Goal: Information Seeking & Learning: Check status

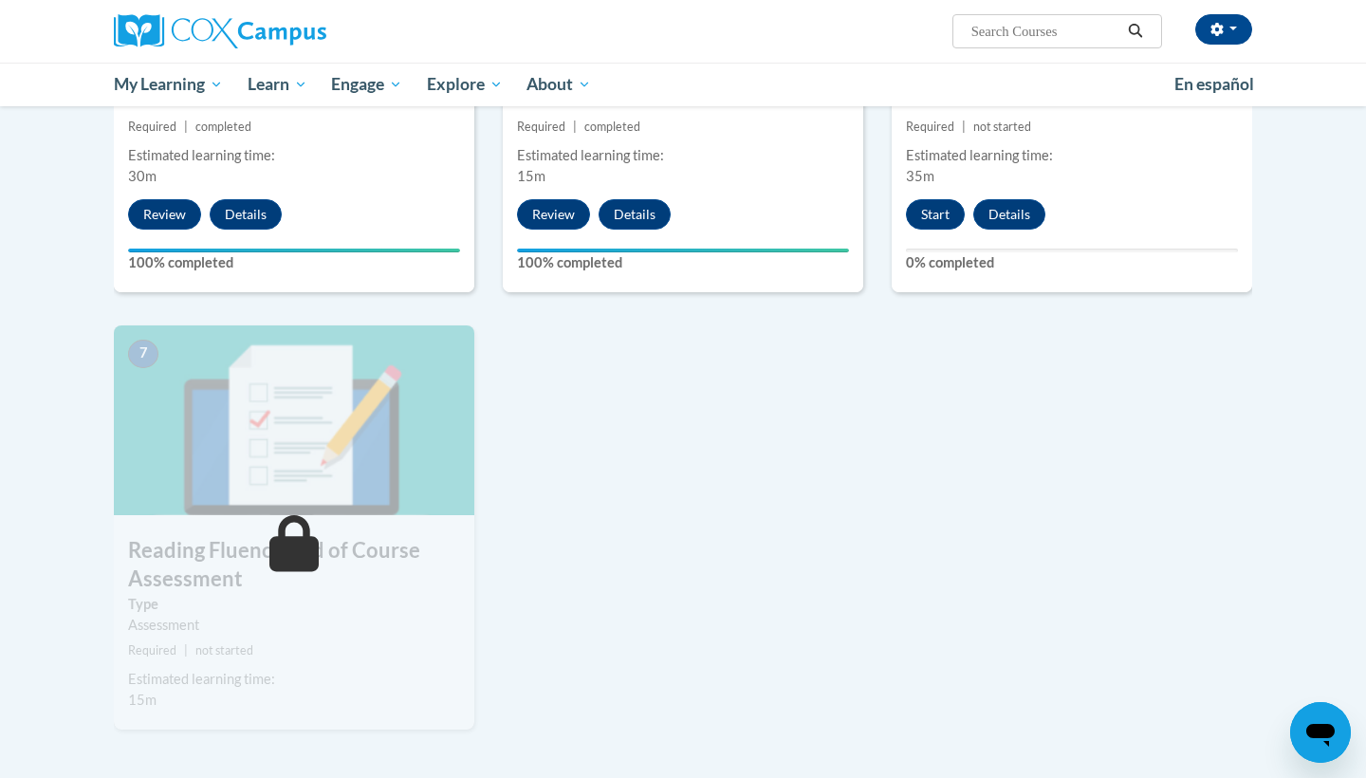
scroll to position [1161, 0]
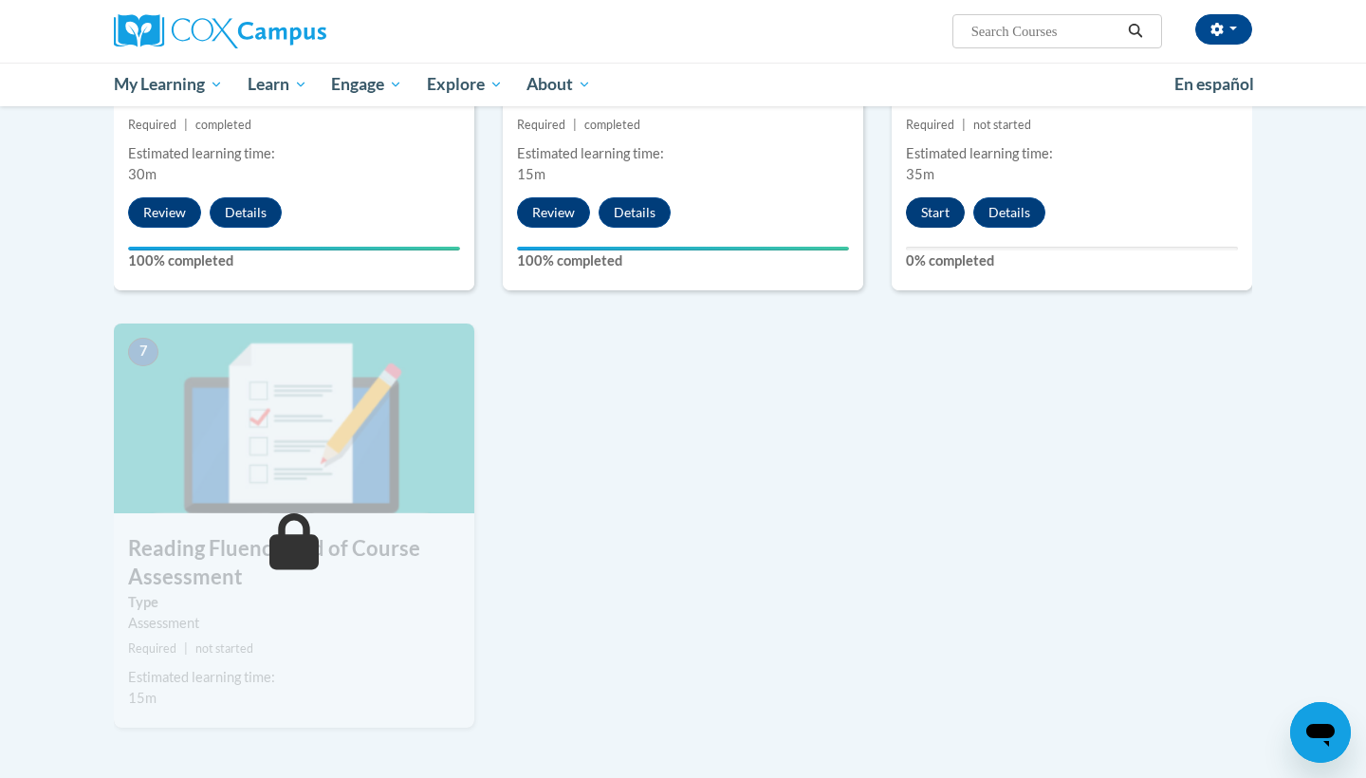
click at [940, 198] on button "Start" at bounding box center [935, 212] width 59 height 30
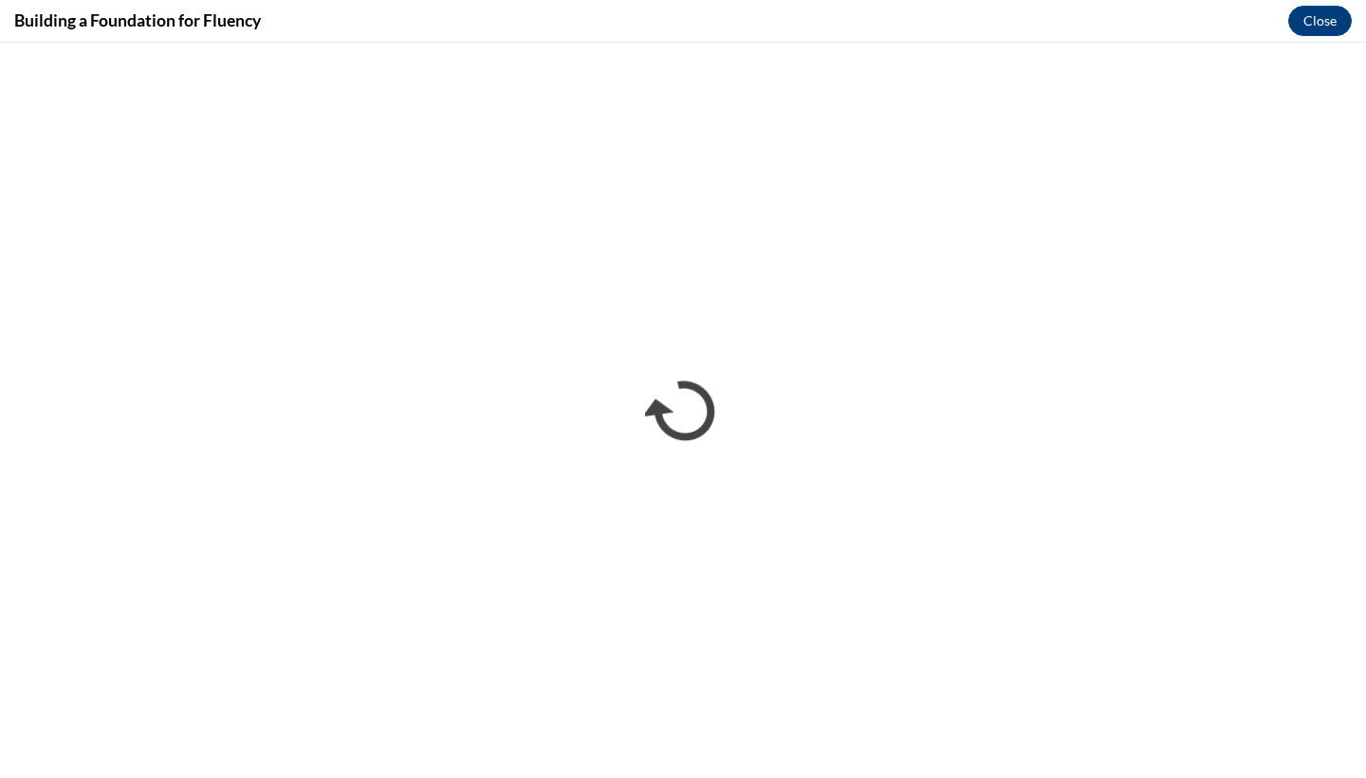
scroll to position [0, 0]
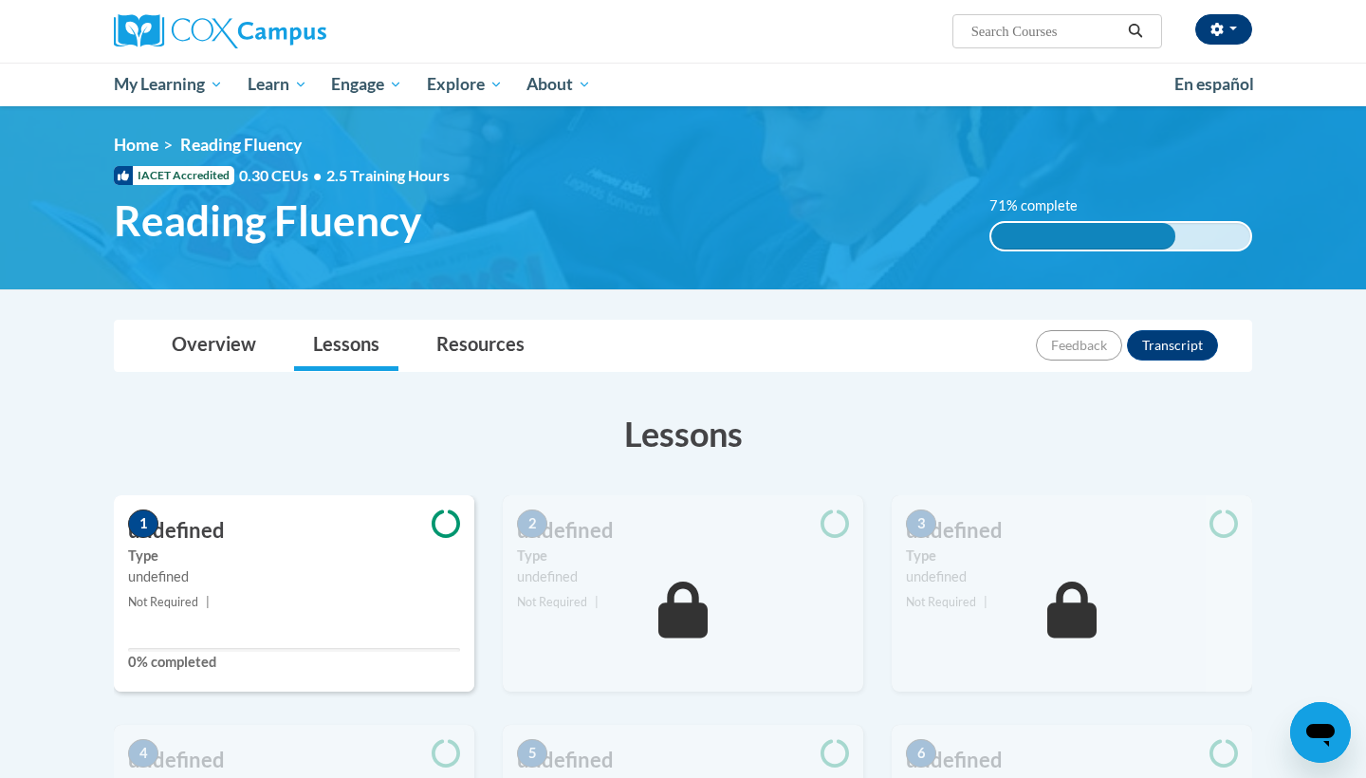
click at [1225, 28] on button "button" at bounding box center [1223, 29] width 57 height 30
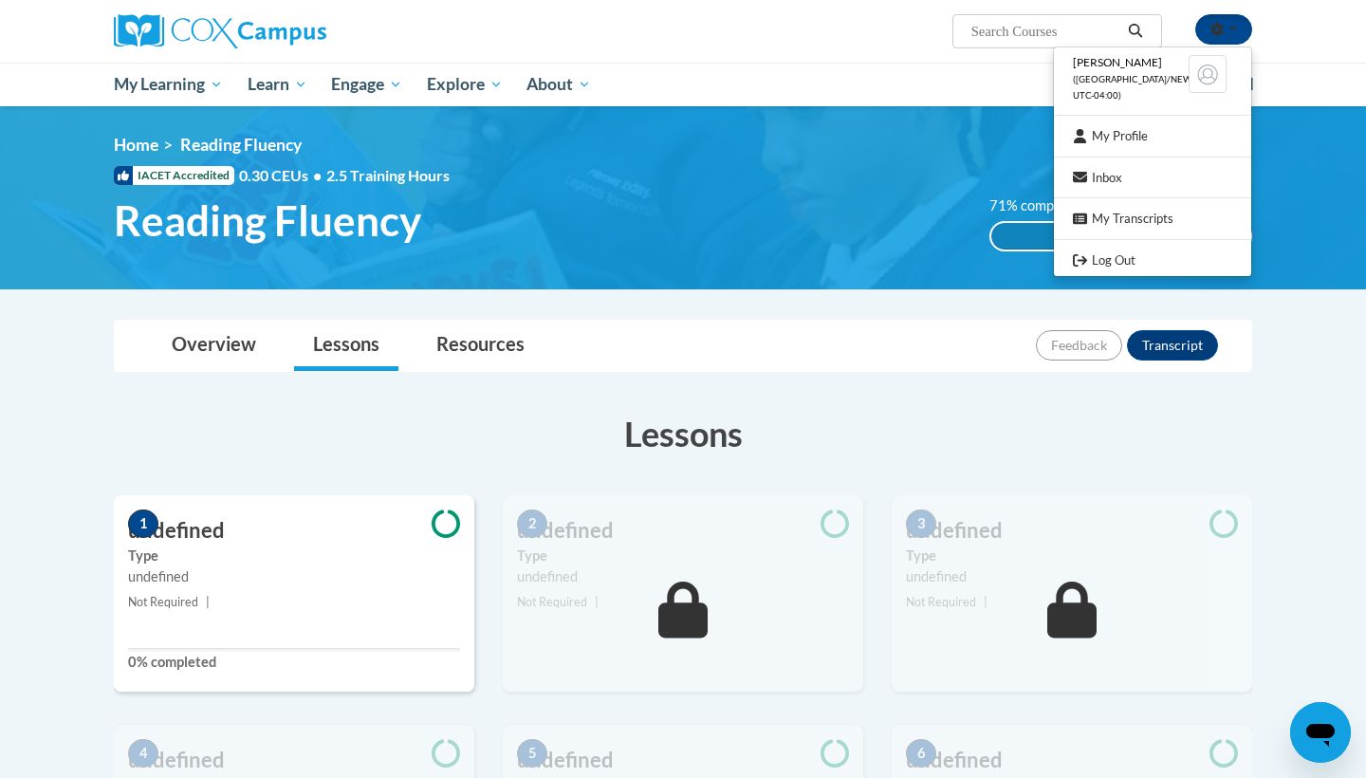
click at [872, 322] on div "Overview Lessons Resources Feedback Transcript" at bounding box center [683, 346] width 1108 height 50
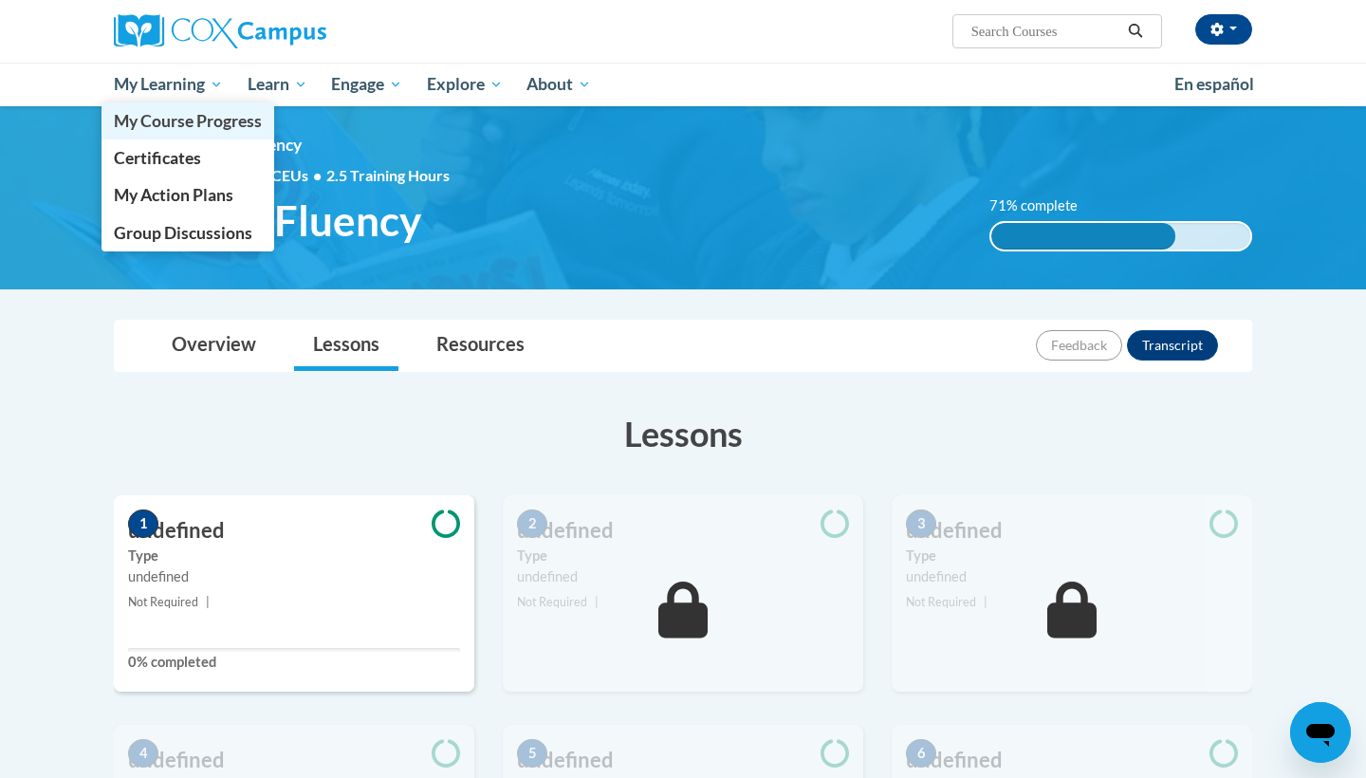
click at [174, 112] on span "My Course Progress" at bounding box center [188, 121] width 148 height 20
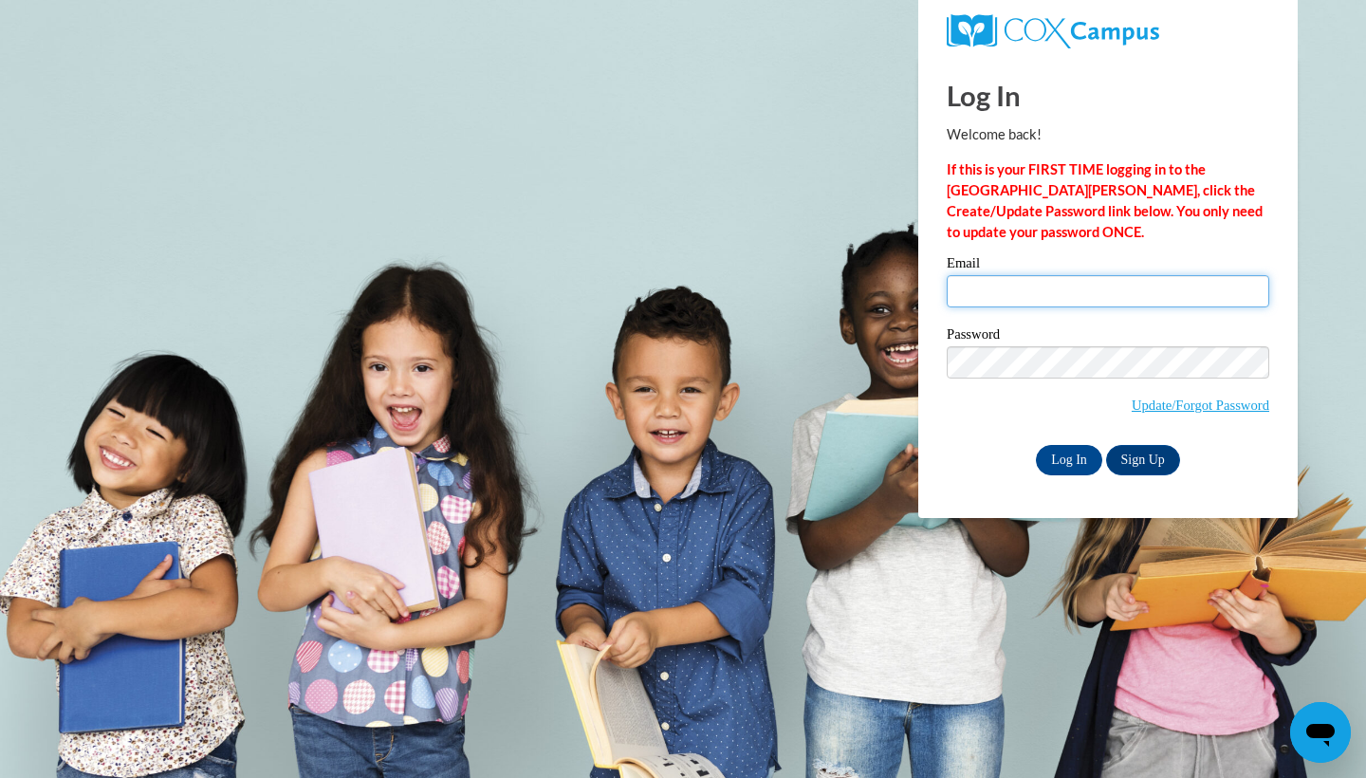
type input "rlove3@kippmetroatlanta.org"
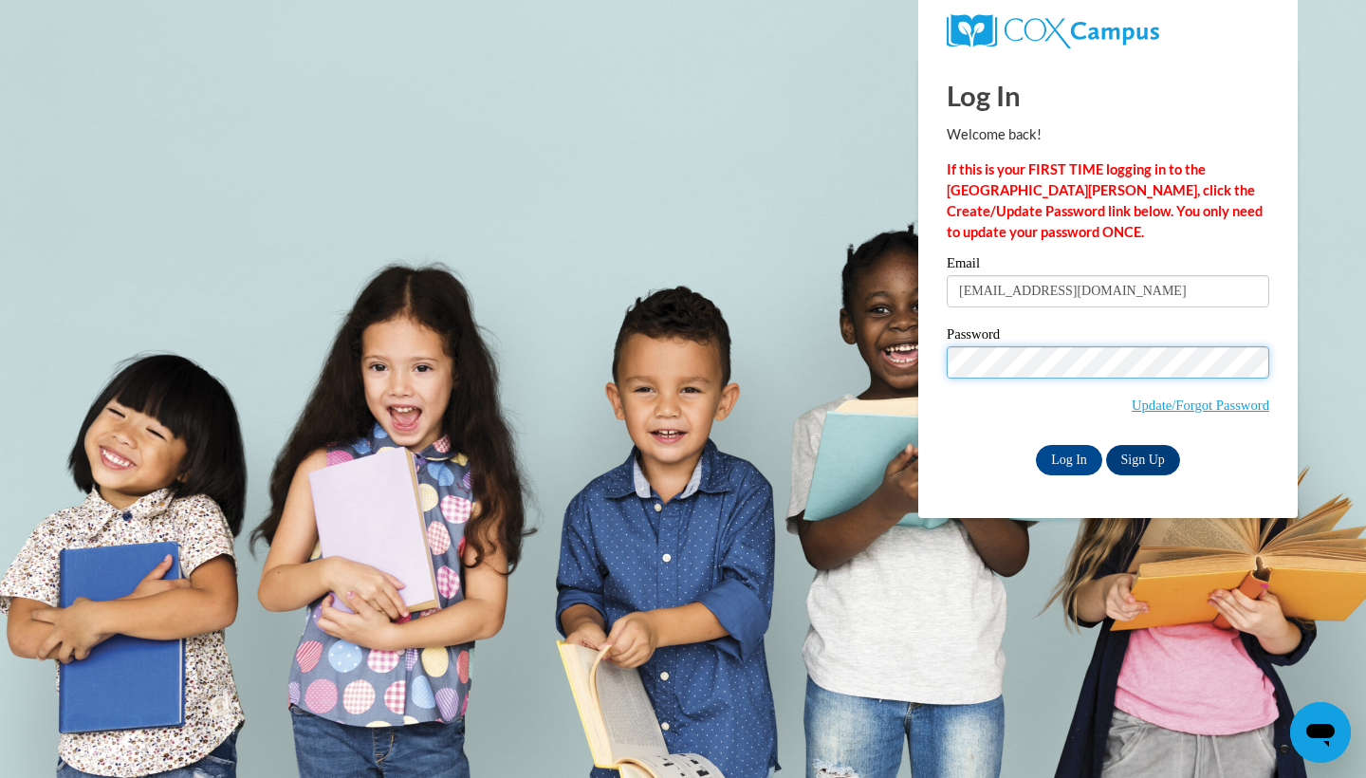
click at [1067, 456] on input "Log In" at bounding box center [1069, 460] width 66 height 30
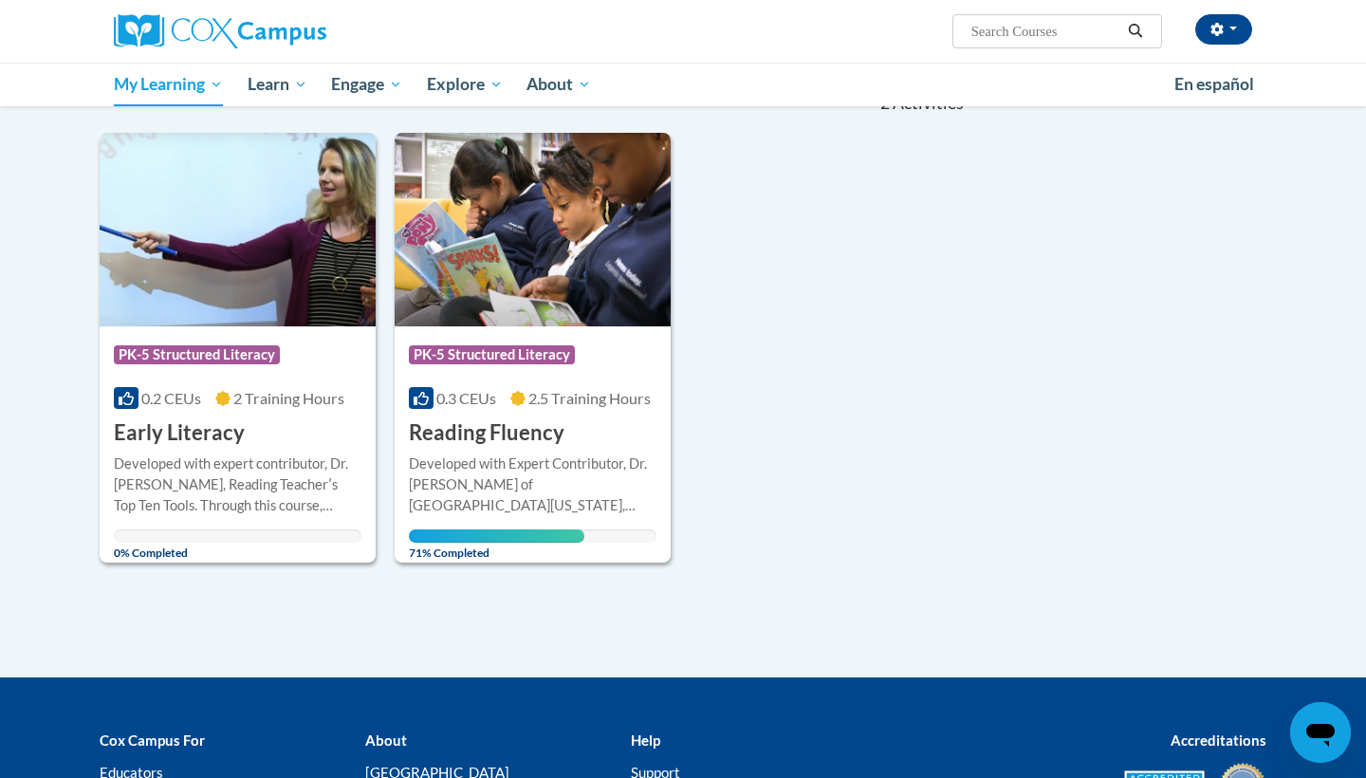
scroll to position [239, 0]
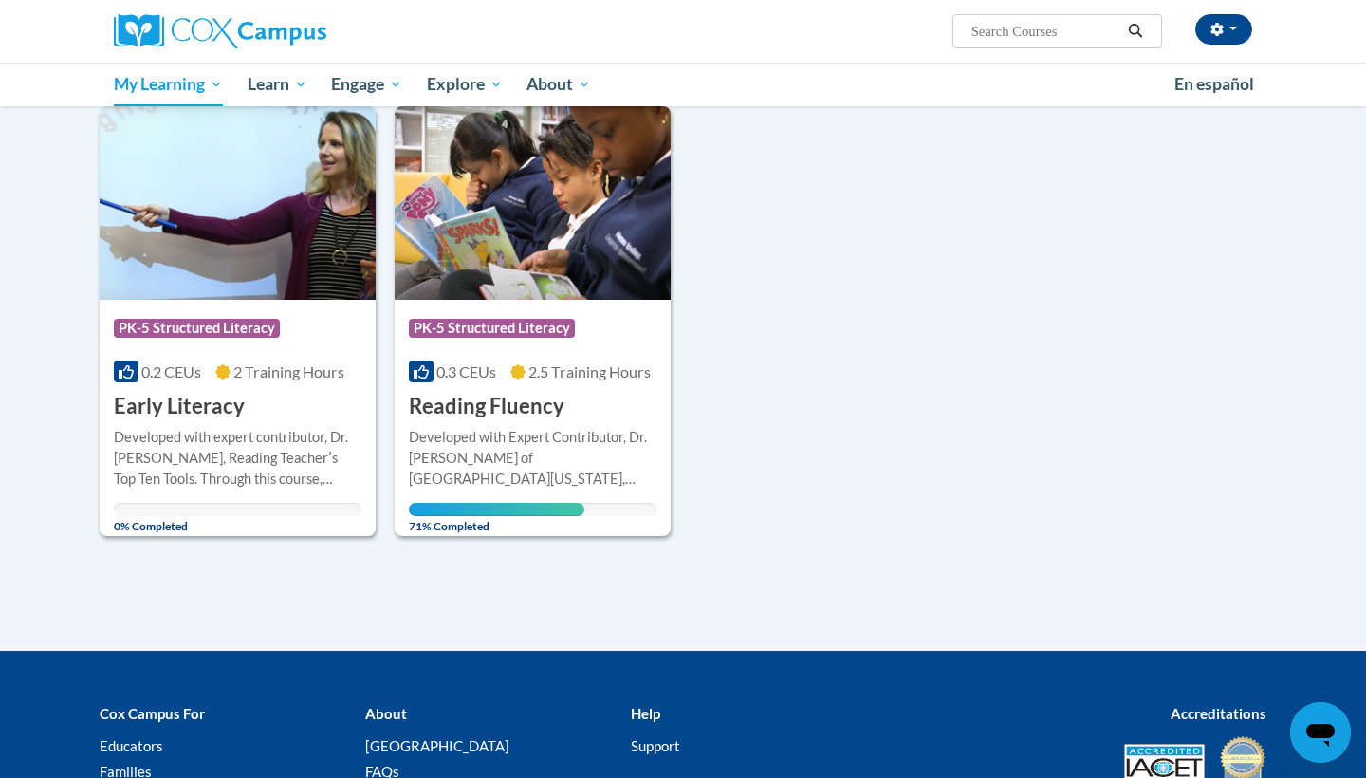
click at [594, 334] on div "Course Category: PK-5 Structured Literacy" at bounding box center [533, 330] width 248 height 43
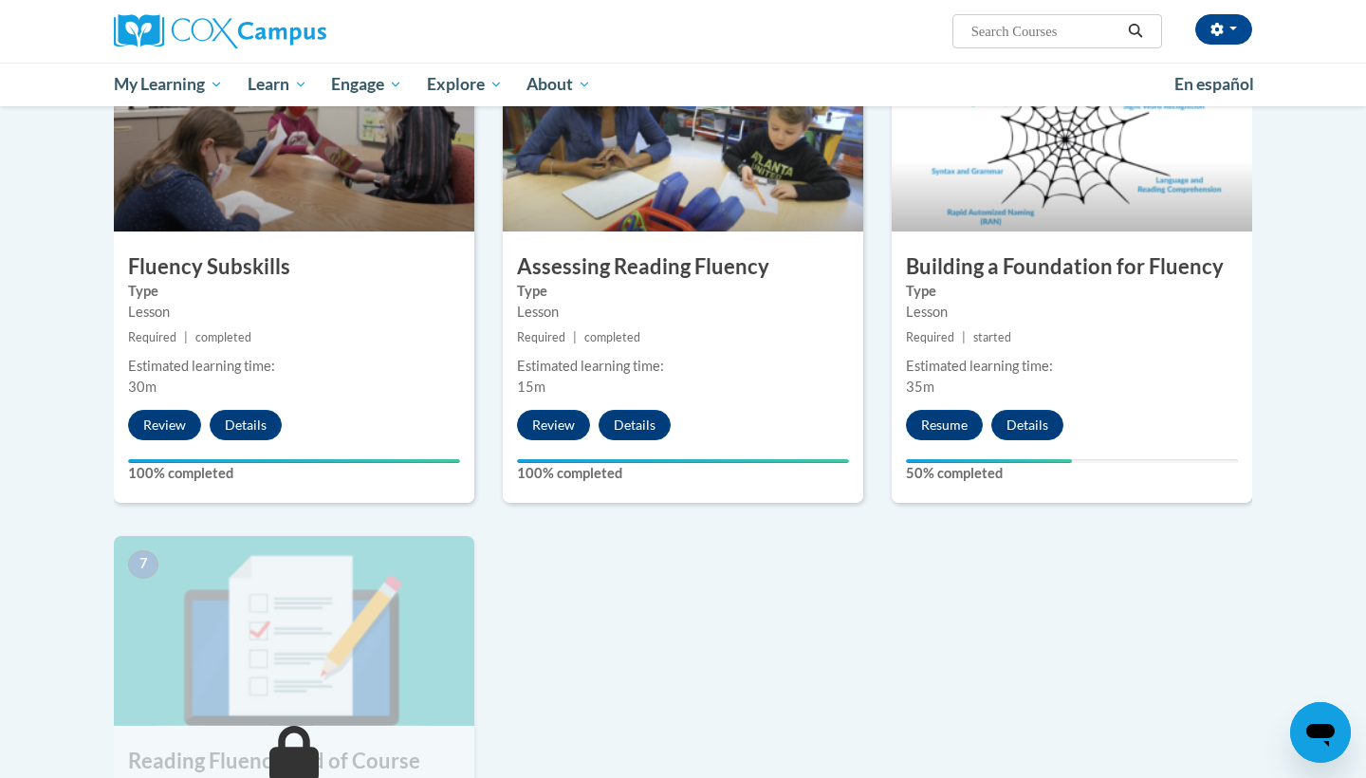
scroll to position [926, 0]
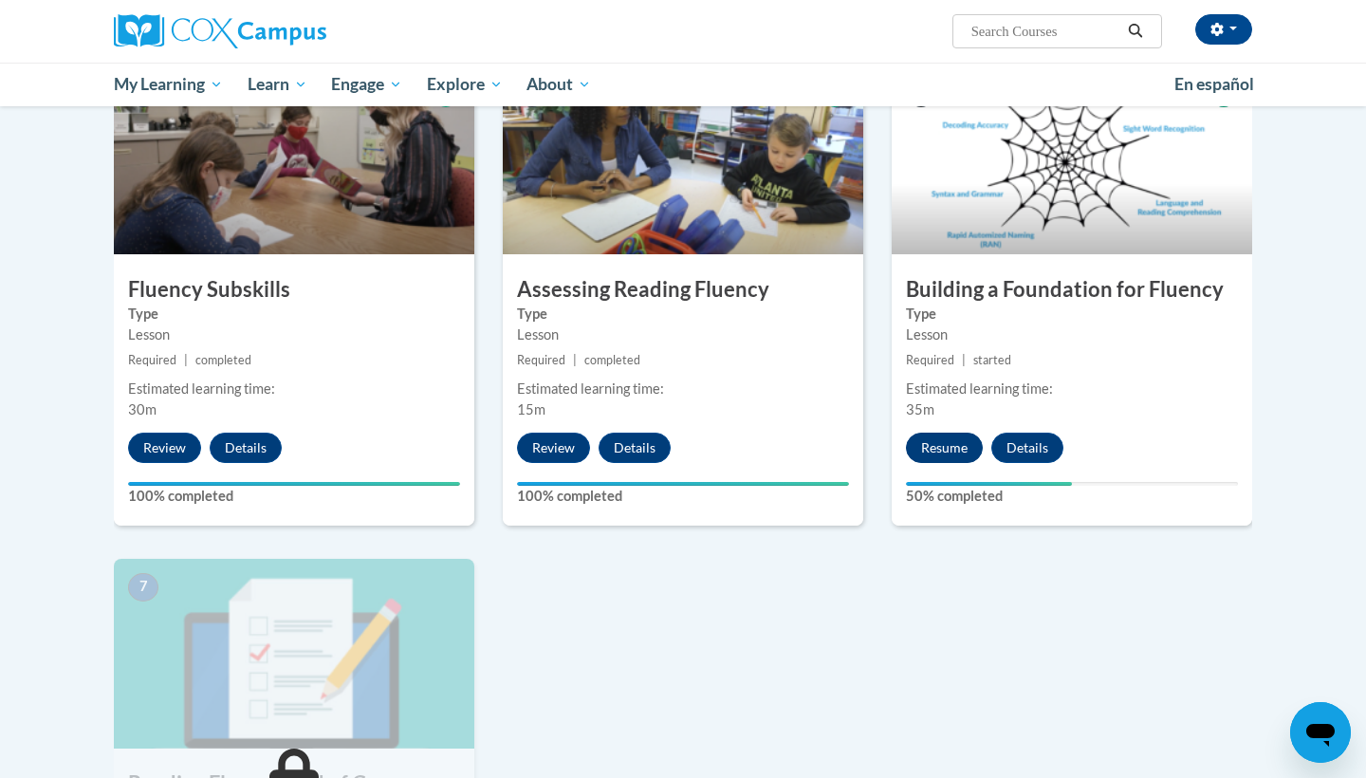
click at [949, 450] on button "Resume" at bounding box center [944, 448] width 77 height 30
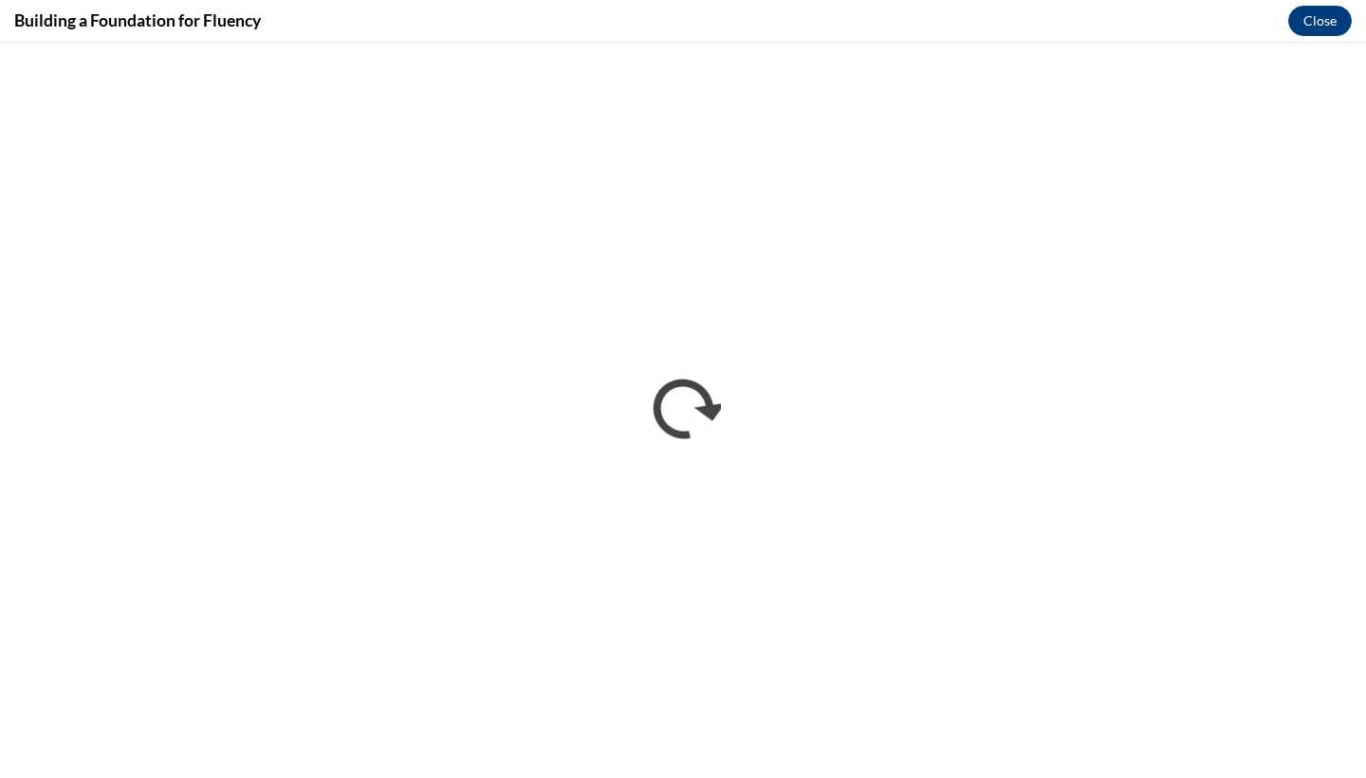
scroll to position [0, 0]
